Goal: Task Accomplishment & Management: Manage account settings

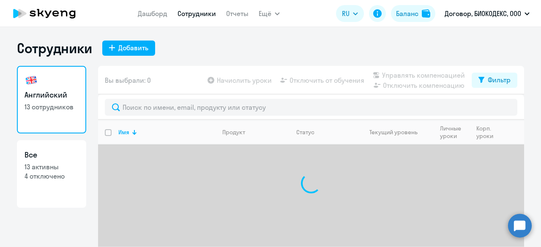
select select "30"
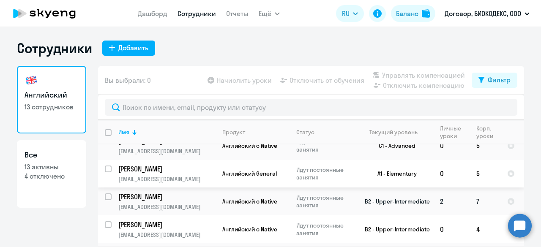
scroll to position [85, 0]
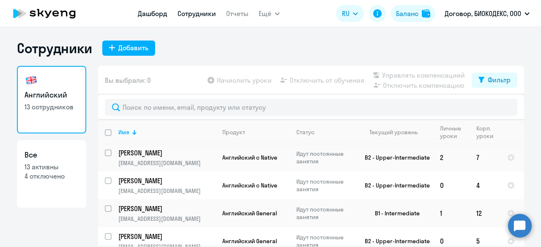
click at [158, 10] on link "Дашборд" at bounding box center [153, 13] width 30 height 8
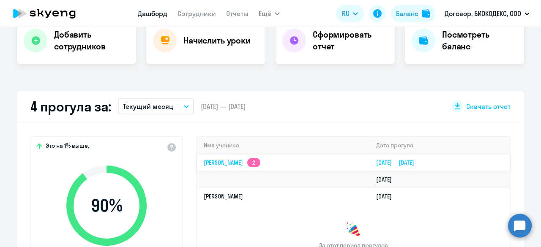
scroll to position [254, 0]
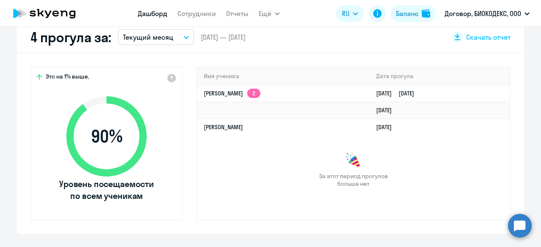
select select "30"
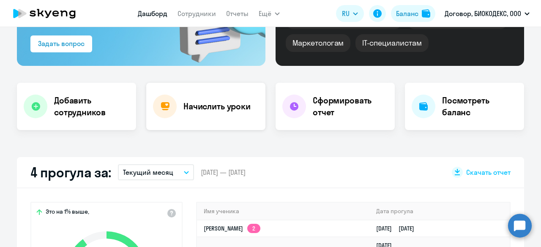
scroll to position [85, 0]
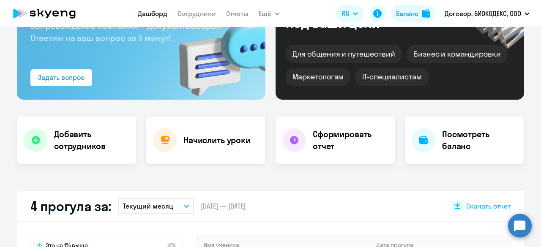
click at [217, 131] on div "Начислить уроки" at bounding box center [205, 140] width 119 height 47
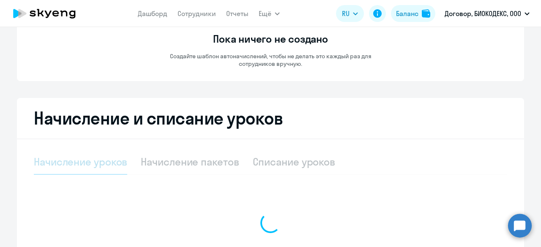
select select "10"
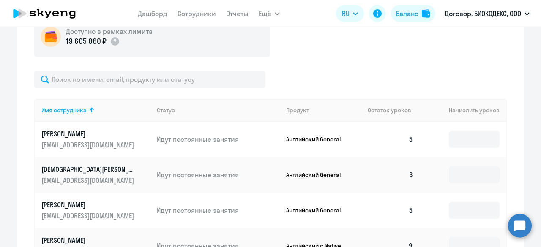
scroll to position [338, 0]
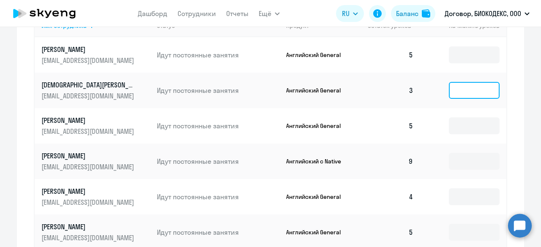
click at [466, 87] on input at bounding box center [474, 90] width 51 height 17
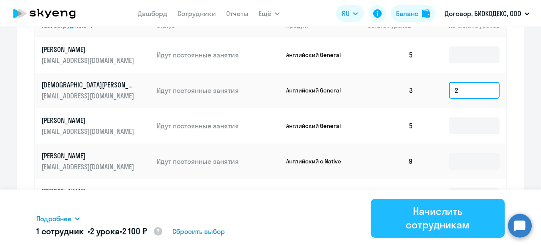
type input "2"
click at [454, 219] on div "Начислить сотрудникам" at bounding box center [438, 218] width 110 height 27
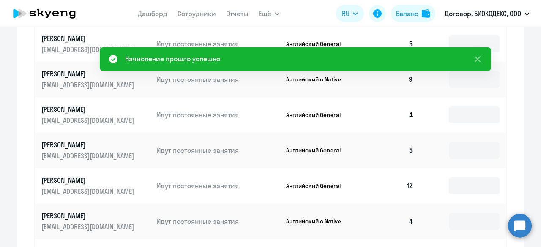
scroll to position [423, 0]
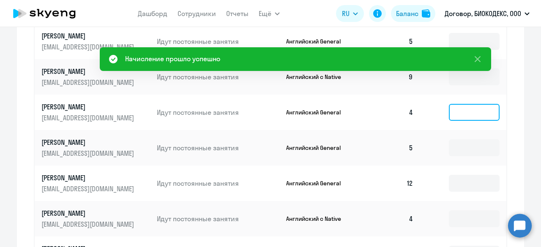
click at [459, 117] on input at bounding box center [474, 112] width 51 height 17
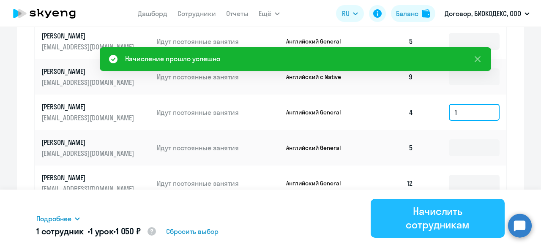
type input "1"
click at [462, 211] on div "Начислить сотрудникам" at bounding box center [438, 218] width 110 height 27
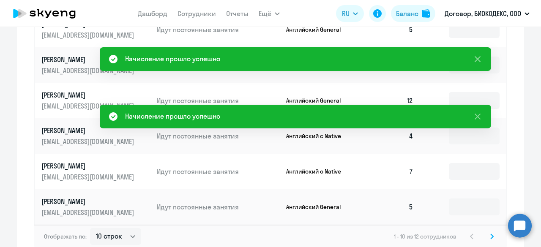
scroll to position [507, 0]
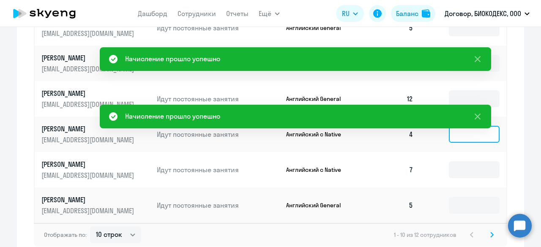
click at [464, 139] on input at bounding box center [474, 134] width 51 height 17
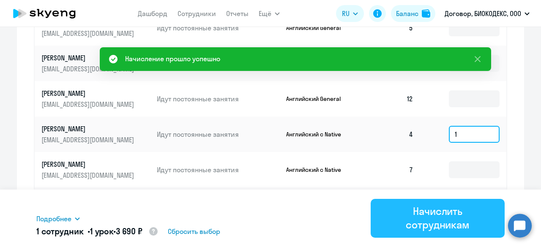
type input "1"
click at [440, 219] on div "Начислить сотрудникам" at bounding box center [438, 218] width 110 height 27
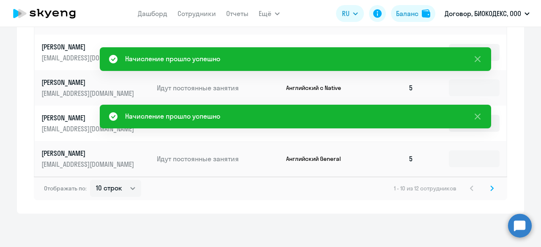
click at [491, 191] on icon at bounding box center [492, 189] width 3 height 6
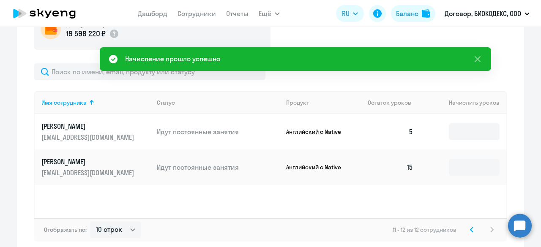
scroll to position [303, 0]
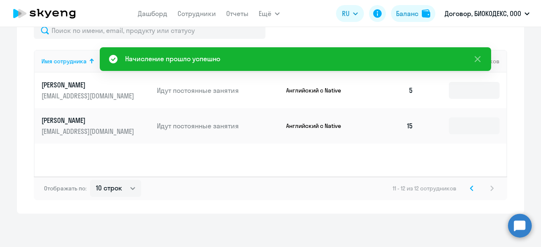
click at [468, 192] on svg-icon at bounding box center [472, 189] width 10 height 10
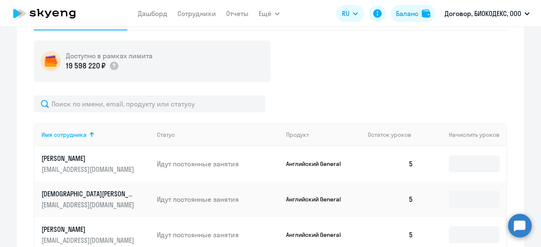
scroll to position [216, 0]
